Goal: Information Seeking & Learning: Understand process/instructions

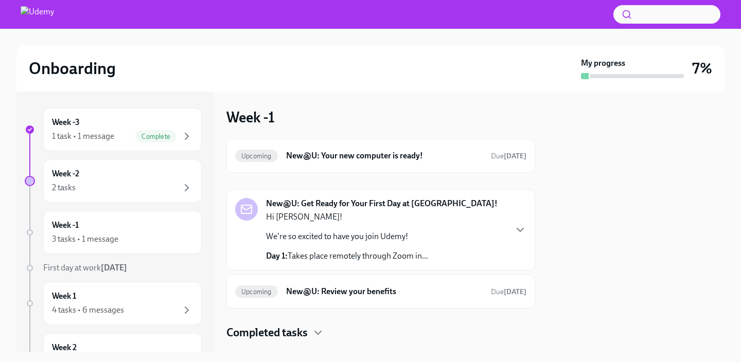
click at [411, 88] on div "Onboarding My progress 7%" at bounding box center [370, 68] width 708 height 46
click at [117, 182] on div "2 tasks" at bounding box center [122, 188] width 141 height 12
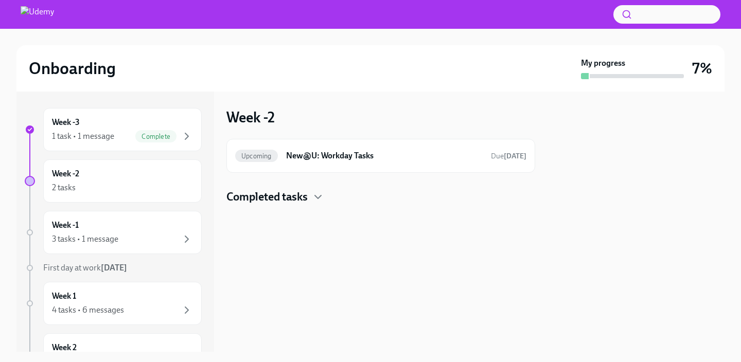
click at [304, 194] on h4 "Completed tasks" at bounding box center [266, 196] width 81 height 15
click at [338, 229] on h6 "New@U: Your Office Equipment Stipend" at bounding box center [366, 229] width 189 height 11
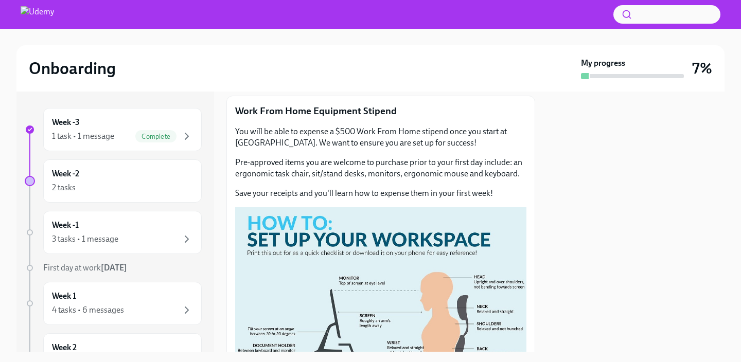
scroll to position [53, 0]
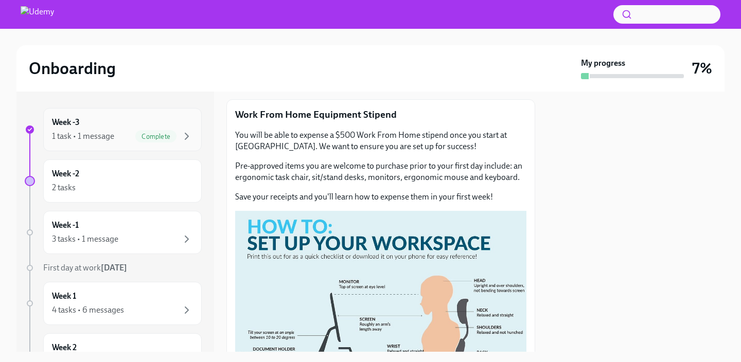
click at [95, 136] on div "1 task • 1 message" at bounding box center [83, 136] width 62 height 11
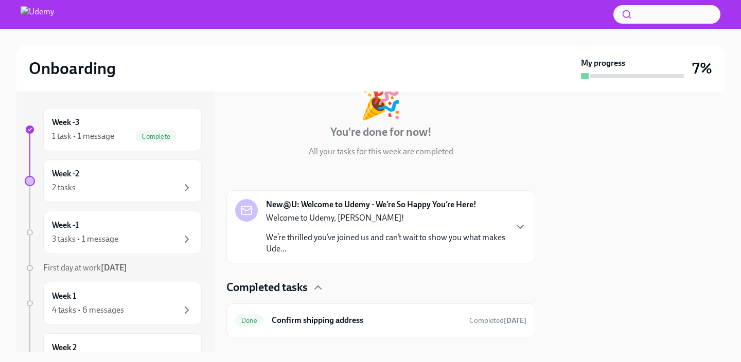
scroll to position [72, 0]
click at [406, 231] on div "Welcome to Udemy, [PERSON_NAME]! We’re thrilled you’ve joined us and can’t wait…" at bounding box center [386, 233] width 240 height 42
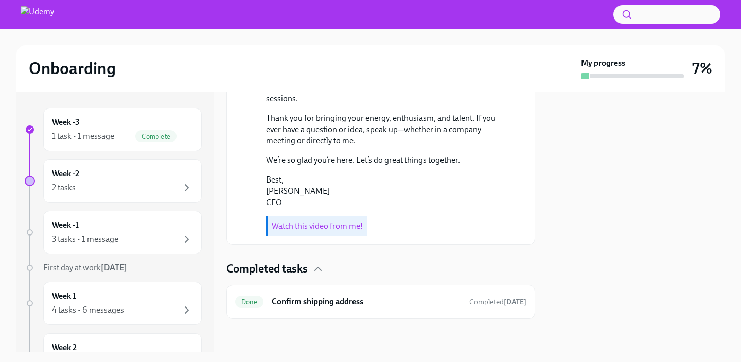
scroll to position [447, 0]
click at [330, 236] on div "Watch this video from me!" at bounding box center [316, 227] width 101 height 20
click at [318, 231] on link "Watch this video from me!" at bounding box center [317, 226] width 91 height 10
click at [142, 185] on div "2 tasks" at bounding box center [122, 188] width 141 height 12
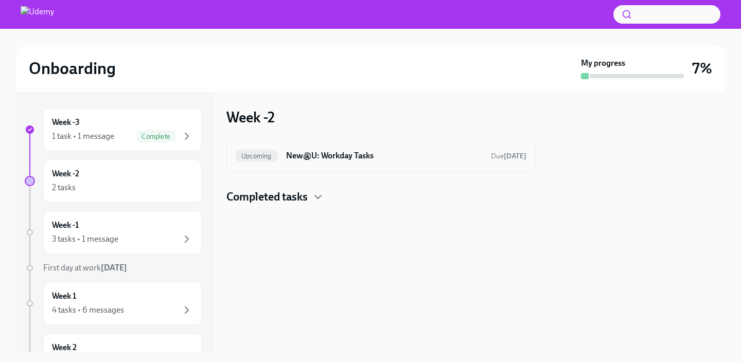
click at [302, 164] on div "Upcoming New@U: Workday Tasks Due [DATE]" at bounding box center [380, 156] width 291 height 16
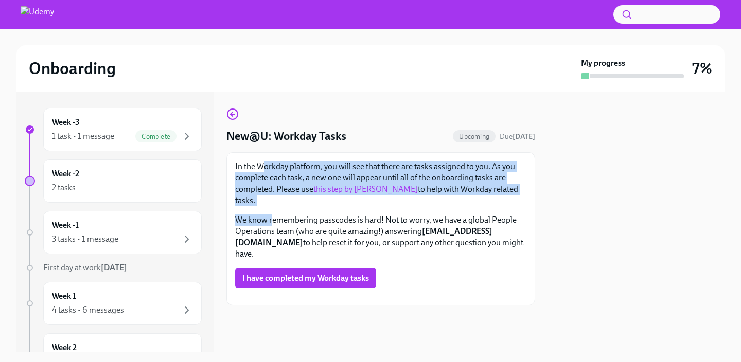
drag, startPoint x: 265, startPoint y: 164, endPoint x: 273, endPoint y: 211, distance: 47.4
click at [273, 211] on div "In the Workday platform, you will see that there are tasks assigned to you. As …" at bounding box center [380, 210] width 291 height 99
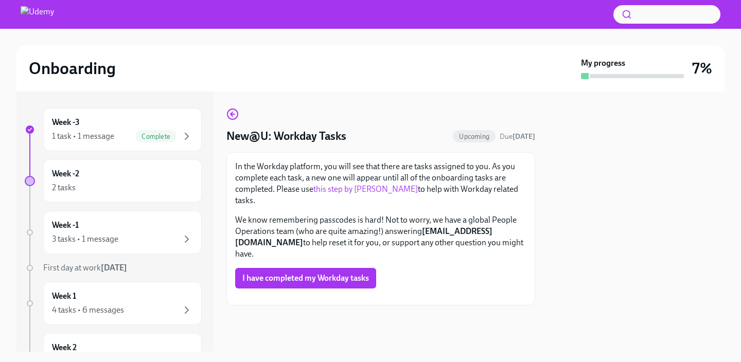
click at [273, 215] on p "We know remembering passcodes is hard! Not to worry, we have a global People Op…" at bounding box center [380, 237] width 291 height 45
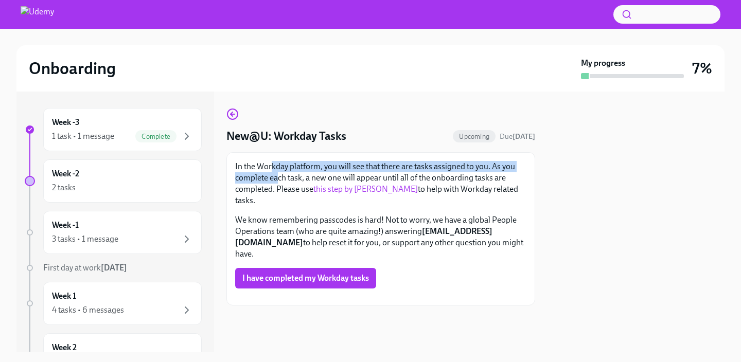
drag, startPoint x: 273, startPoint y: 166, endPoint x: 277, endPoint y: 182, distance: 17.0
click at [276, 181] on p "In the Workday platform, you will see that there are tasks assigned to you. As …" at bounding box center [380, 183] width 291 height 45
click at [277, 182] on p "In the Workday platform, you will see that there are tasks assigned to you. As …" at bounding box center [380, 183] width 291 height 45
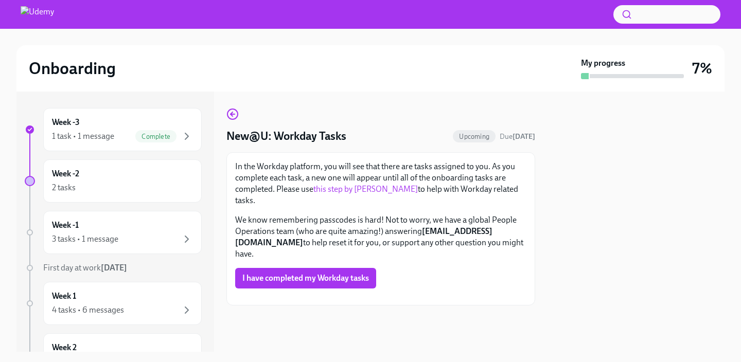
click at [372, 191] on link "this step by [PERSON_NAME]" at bounding box center [365, 189] width 104 height 10
